Goal: Information Seeking & Learning: Learn about a topic

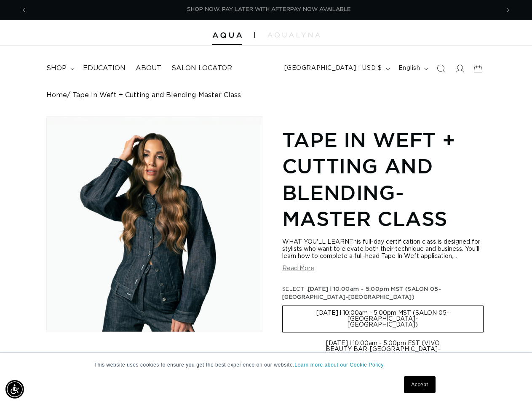
scroll to position [0, 944]
click at [266, 202] on div "Skip to product information Open media 1 in modal 1 / of 1 Tape In Weft + Cutti…" at bounding box center [265, 360] width 439 height 488
click at [15, 389] on img "Accessibility Menu" at bounding box center [14, 389] width 19 height 19
